Goal: Task Accomplishment & Management: Manage account settings

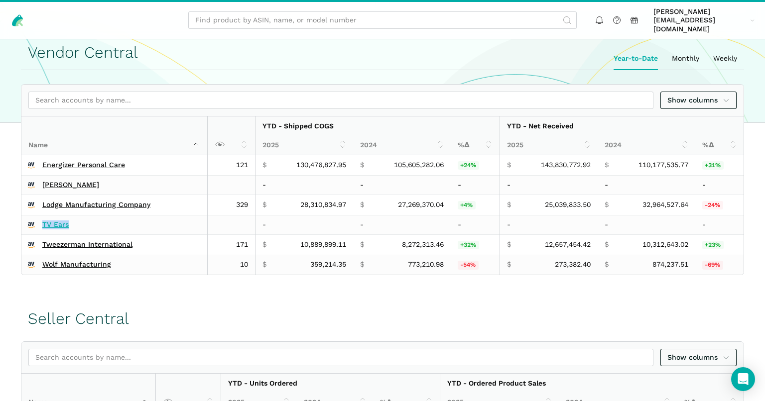
scroll to position [264, 0]
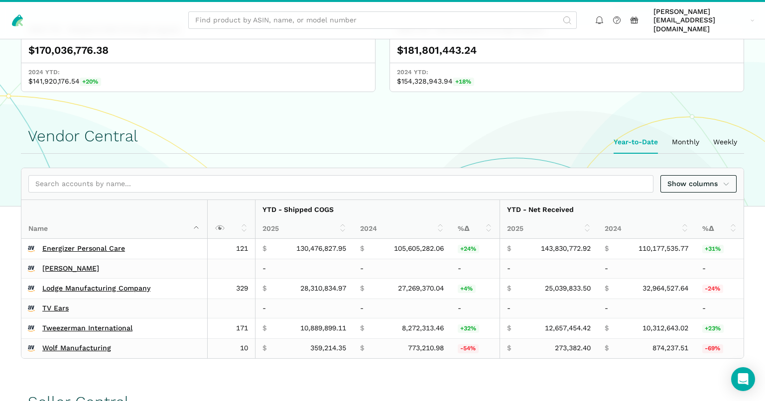
scroll to position [264, 0]
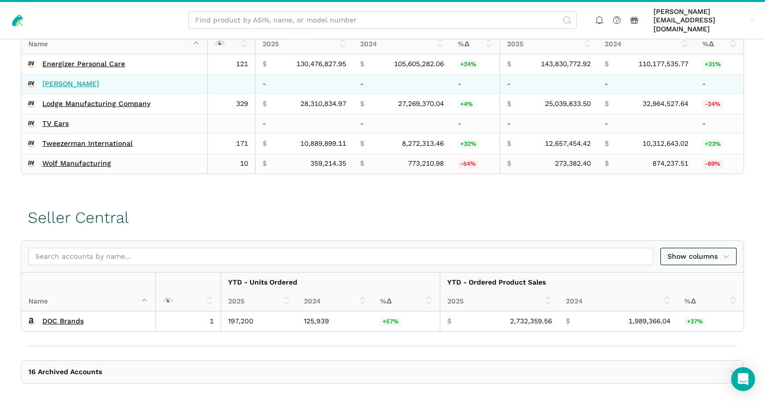
click at [56, 80] on link "[PERSON_NAME]" at bounding box center [70, 84] width 57 height 9
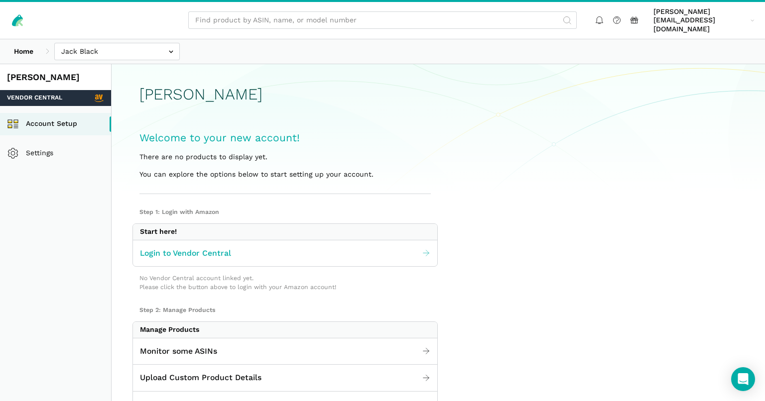
click at [195, 248] on span "Login to Vendor Central" at bounding box center [185, 254] width 91 height 12
click at [97, 43] on input "text" at bounding box center [117, 51] width 126 height 17
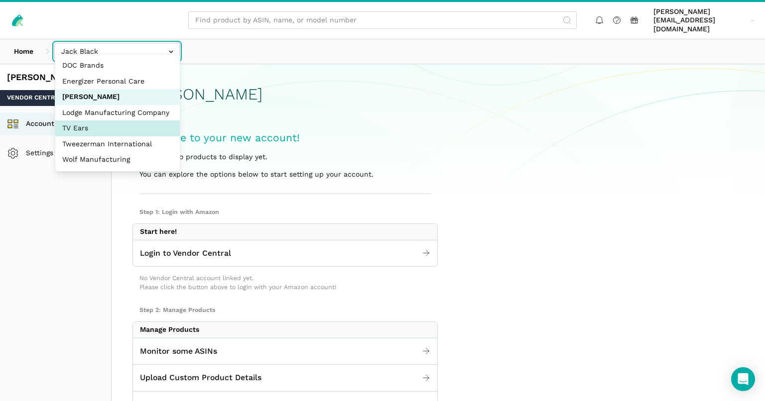
select select "QPKW8664CnTwnLLZc6L3zxBe"
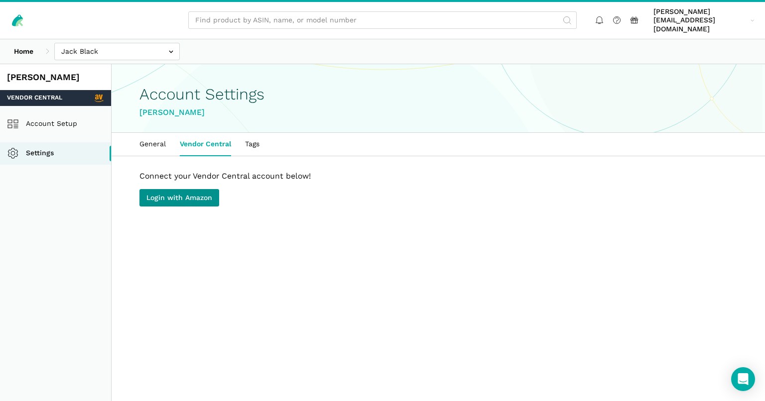
click at [186, 191] on link "Login with Amazon" at bounding box center [179, 197] width 80 height 17
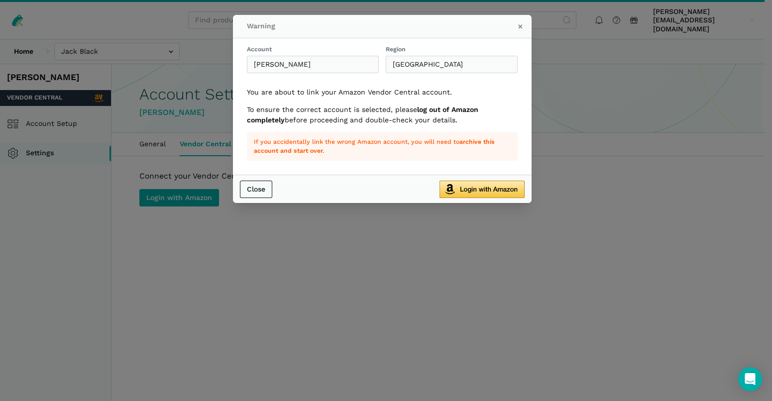
click at [470, 187] on img "submit" at bounding box center [482, 189] width 85 height 17
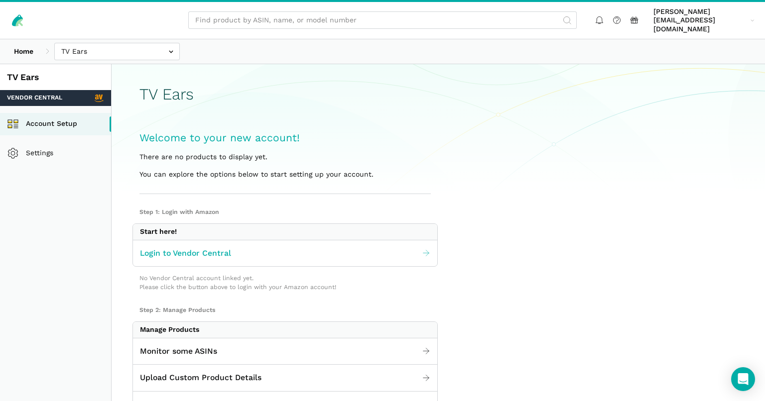
click at [185, 248] on span "Login to Vendor Central" at bounding box center [185, 254] width 91 height 12
click at [736, 14] on span "[PERSON_NAME][EMAIL_ADDRESS][DOMAIN_NAME]" at bounding box center [700, 20] width 94 height 26
click at [700, 84] on link "Log out" at bounding box center [716, 93] width 84 height 19
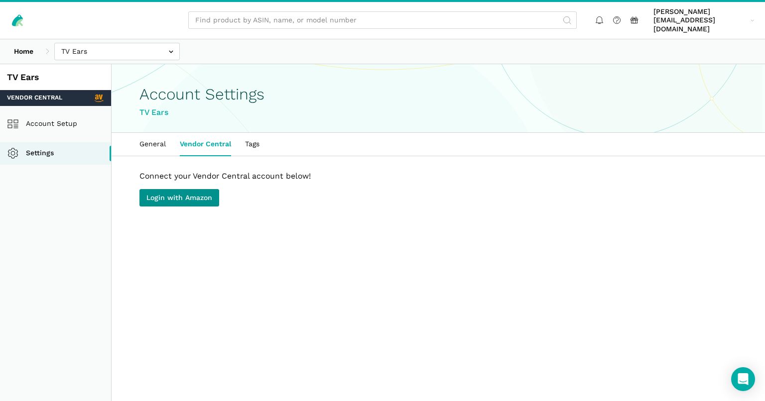
click at [192, 189] on link "Login with Amazon" at bounding box center [179, 197] width 80 height 17
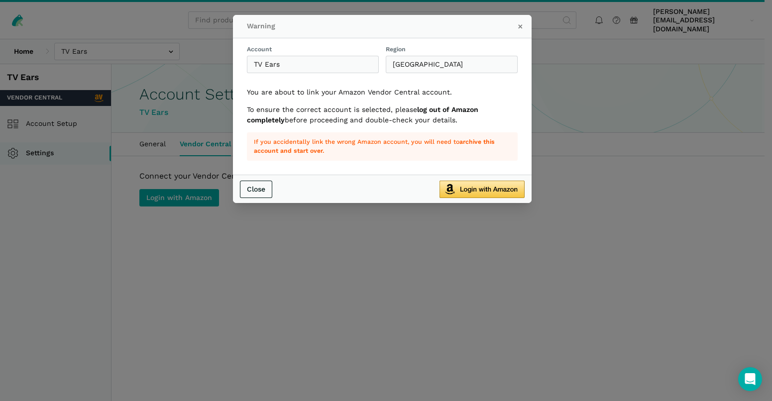
click at [485, 186] on img "submit" at bounding box center [482, 189] width 85 height 17
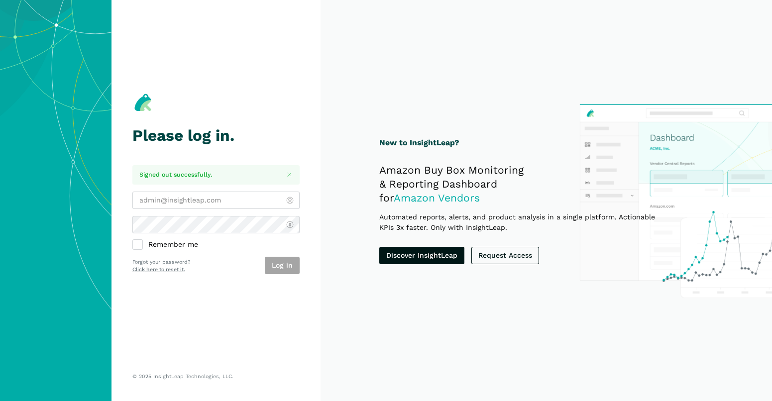
type input "brendan@insightleap.com"
